Goal: Task Accomplishment & Management: Manage account settings

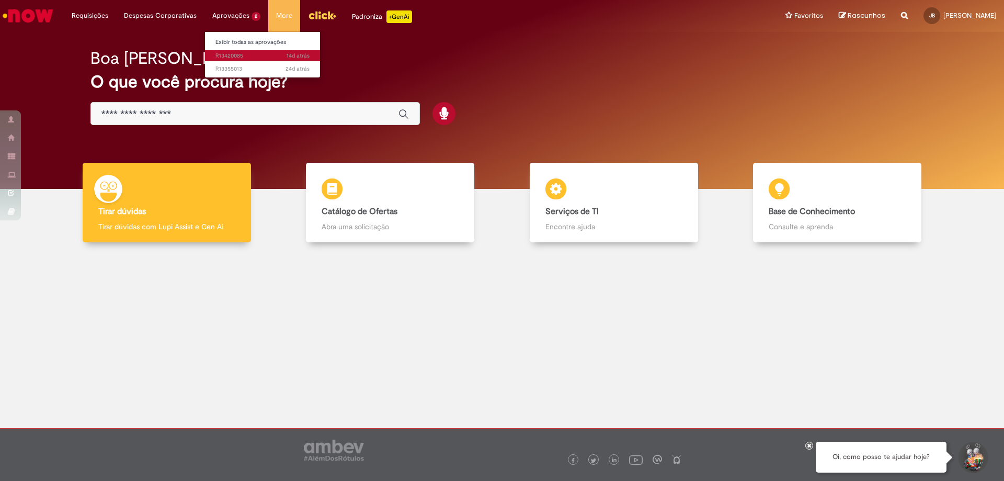
click at [232, 56] on span "14d atrás 14 [PERSON_NAME] atrás R13420085" at bounding box center [263, 56] width 94 height 8
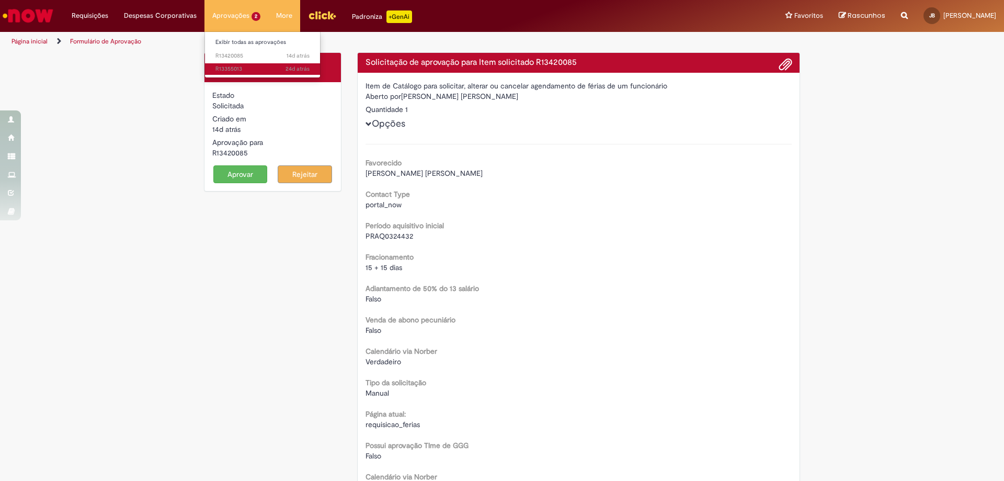
click at [232, 69] on span "24d atrás 24 [PERSON_NAME] atrás R13355013" at bounding box center [263, 69] width 94 height 8
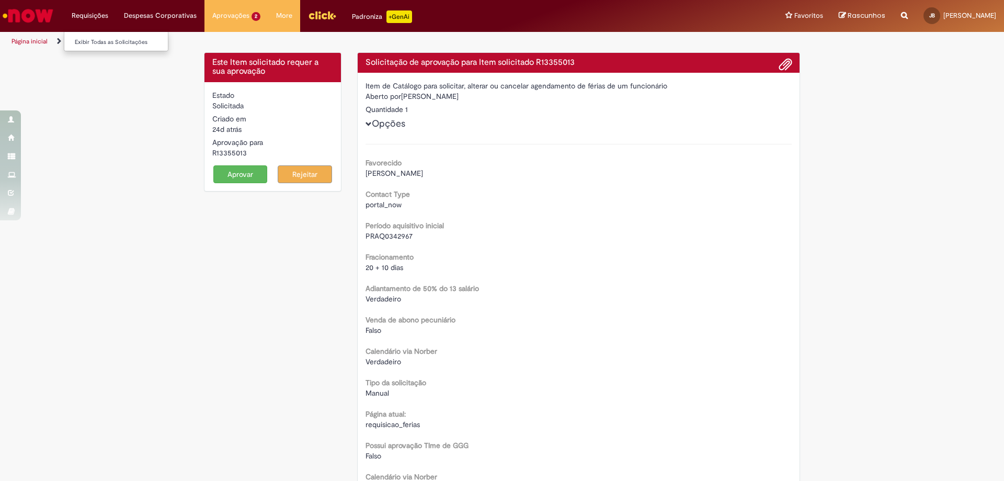
click at [85, 22] on li "Requisições Exibir Todas as Solicitações" at bounding box center [90, 15] width 52 height 31
click at [96, 13] on li "Requisições Exibir Todas as Solicitações" at bounding box center [90, 15] width 52 height 31
click at [116, 10] on li "Despesas Corporativas Minhas Despesas Solicitar Adiantamento de Viagem Solicita…" at bounding box center [90, 15] width 52 height 31
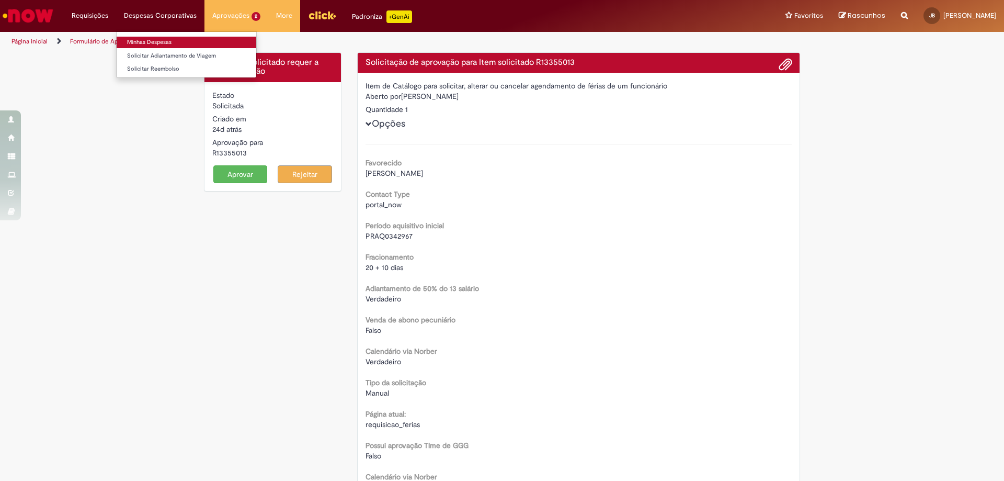
click at [154, 43] on link "Minhas Despesas" at bounding box center [187, 43] width 140 height 12
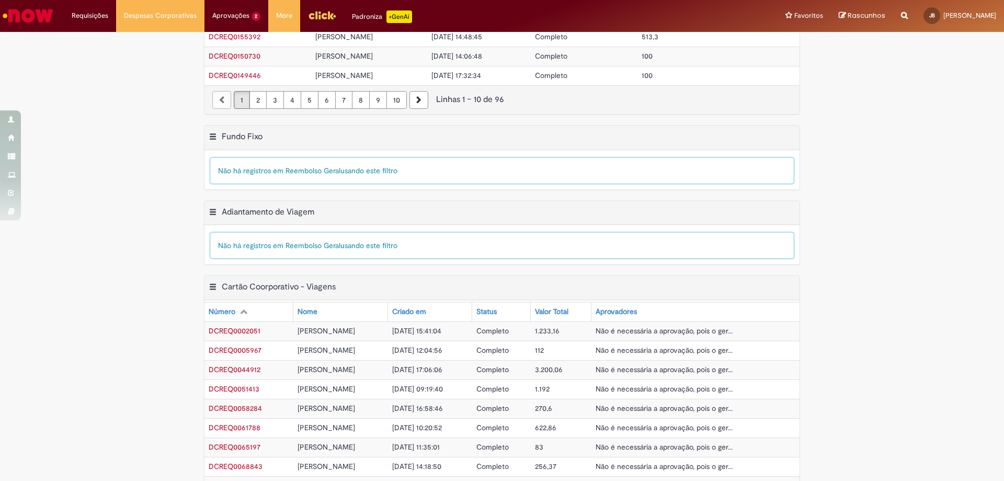
scroll to position [265, 0]
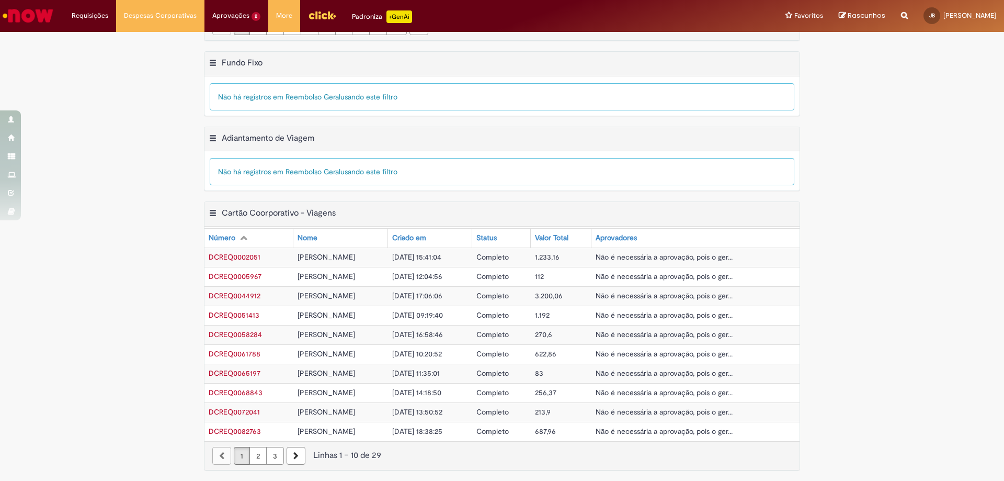
click at [273, 451] on link "3" at bounding box center [275, 456] width 18 height 18
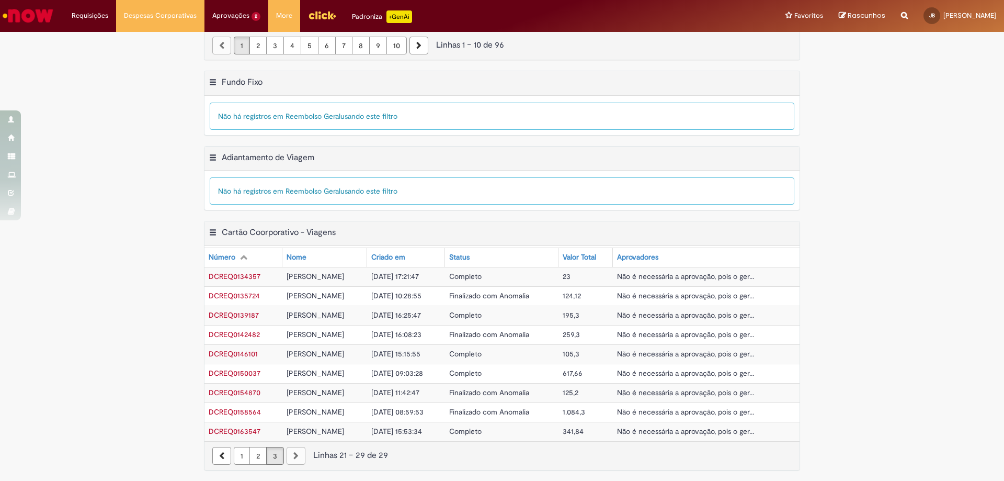
scroll to position [245, 0]
click at [289, 451] on div "paginação" at bounding box center [296, 456] width 19 height 18
click at [219, 460] on link "Página anterior" at bounding box center [221, 456] width 19 height 18
click at [219, 460] on nav "1 2 3 Linhas 21 − 29 de 29" at bounding box center [502, 455] width 595 height 29
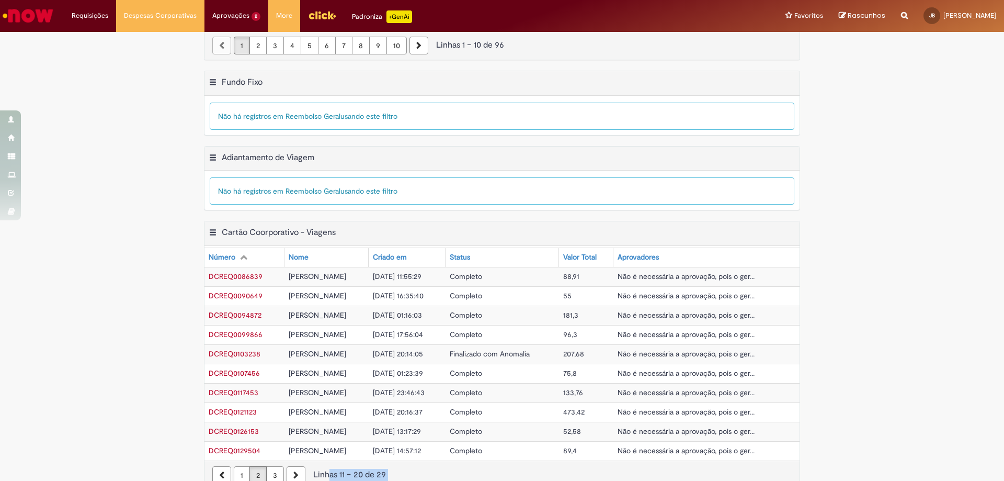
drag, startPoint x: 219, startPoint y: 460, endPoint x: 235, endPoint y: 471, distance: 19.5
click at [235, 471] on nav "1 2 3 Linhas 11 − 20 de 29" at bounding box center [502, 474] width 595 height 29
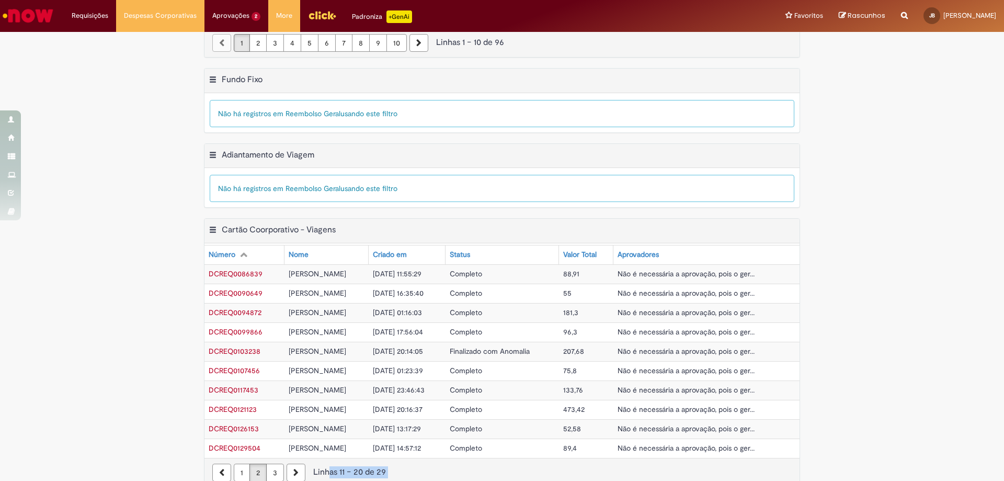
click at [235, 471] on link "1" at bounding box center [242, 473] width 16 height 18
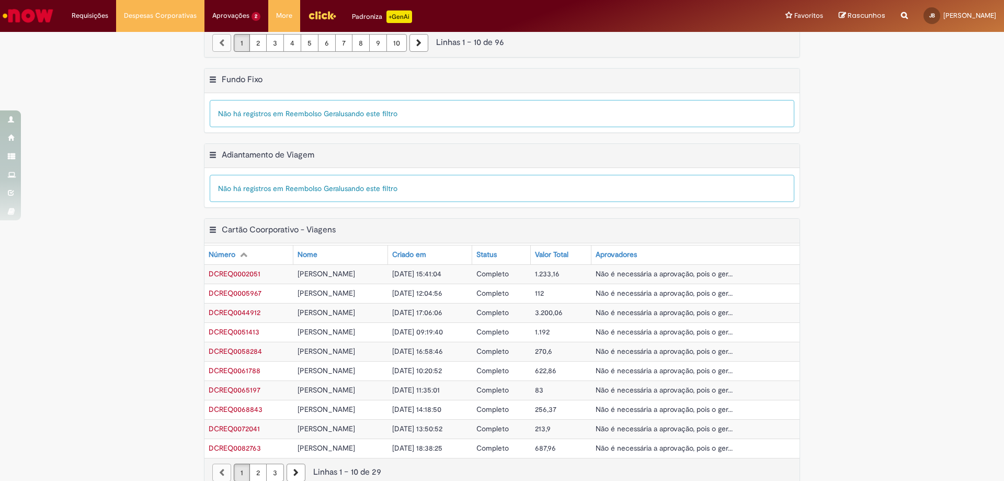
click at [433, 248] on th "Criado em" at bounding box center [430, 254] width 85 height 19
